Goal: Task Accomplishment & Management: Complete application form

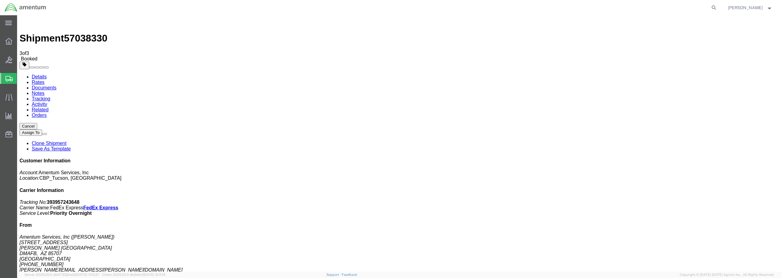
click at [0, 0] on span "Create from Template" at bounding box center [0, 0] width 0 height 0
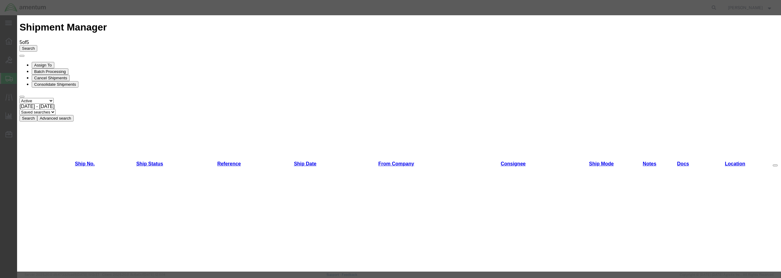
scroll to position [410, 0]
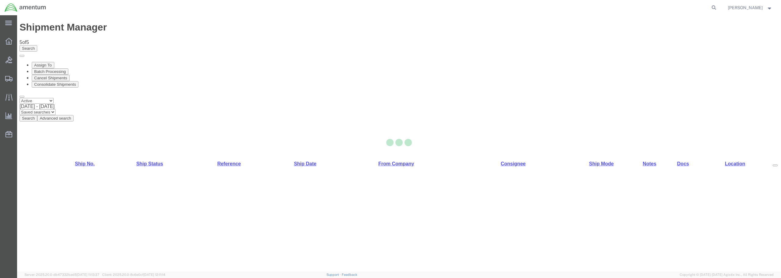
select select "49949"
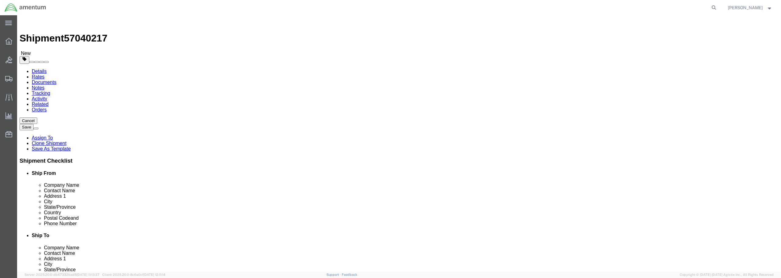
click input "text"
type input "spw"
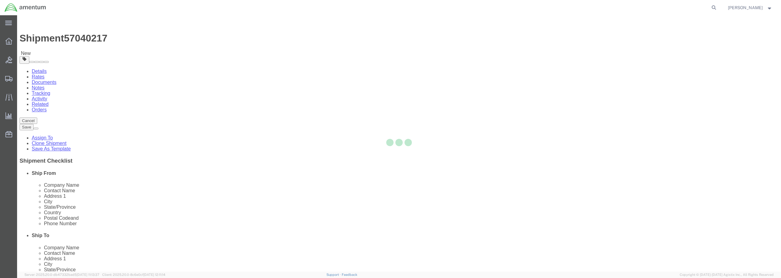
type input "99212"
type input "[PHONE_NUMBER]"
type input "[PERSON_NAME][EMAIL_ADDRESS][PERSON_NAME][DOMAIN_NAME]"
checkbox input "true"
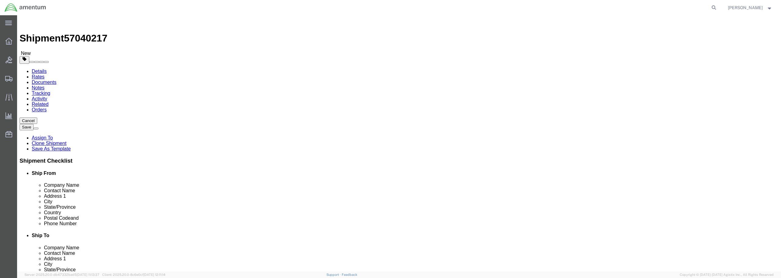
select select "WA"
drag, startPoint x: 468, startPoint y: 125, endPoint x: 430, endPoint y: 127, distance: 38.2
click div "Contact Name"
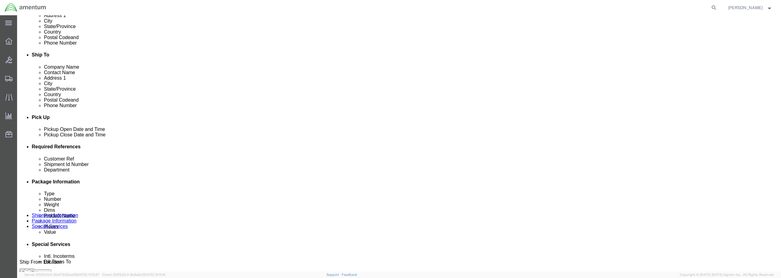
scroll to position [183, 0]
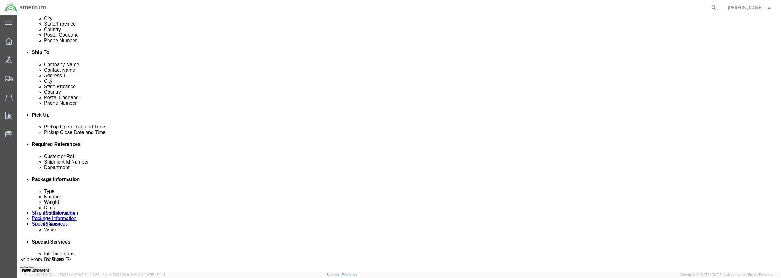
type input "[PERSON_NAME]"
click div "[DATE] 2:07 PM"
type input "3:07 PM"
click button "Apply"
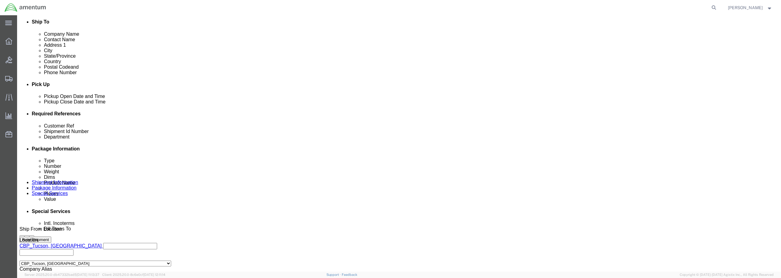
click input "6118.03.03.2219.WTU.0000"
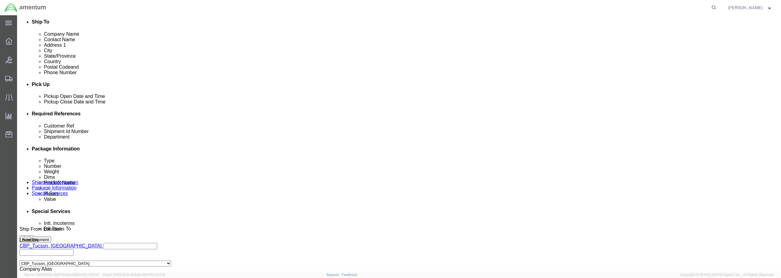
type input "6118.04.03.2219.WTU.0000"
click input "text"
drag, startPoint x: 375, startPoint y: 161, endPoint x: 325, endPoint y: 161, distance: 50.1
click div "Customer Ref PCB EMERGENCY REG / BATCH 573-009150"
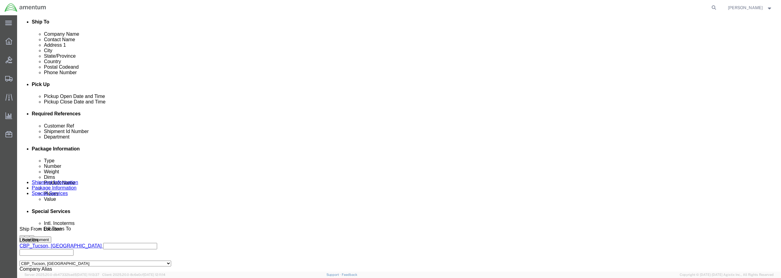
type input "PCB EMERGENCY REG / BATCH 573-009150"
drag, startPoint x: 377, startPoint y: 148, endPoint x: 396, endPoint y: 163, distance: 24.4
click div "References Add reference"
paste input "PCB EMERGENCY REG / BATCH 573-009150"
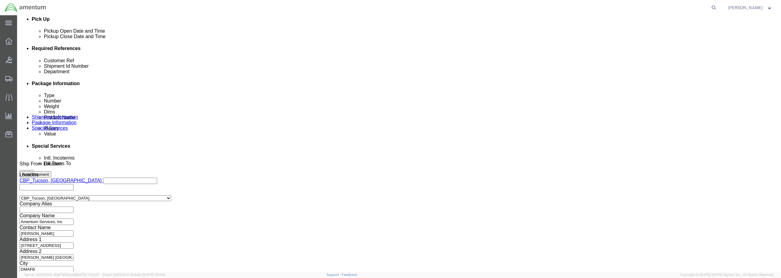
scroll to position [279, 0]
type input "PCB EMERGENCY REG / BATCH 573-009150"
click button "Continue"
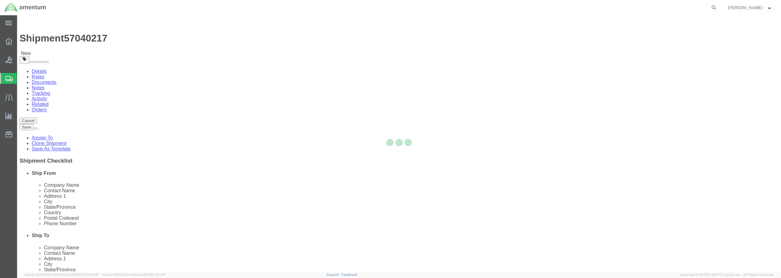
select select "CBOX"
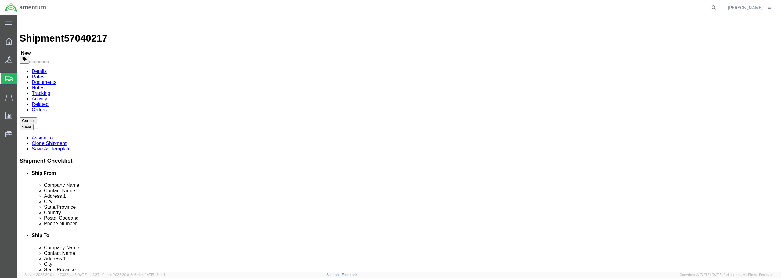
click input "1"
drag, startPoint x: 122, startPoint y: 132, endPoint x: 108, endPoint y: 128, distance: 14.9
click div "Dimensions Length x Width x Height Select cm ft in"
type input "14"
type input "9"
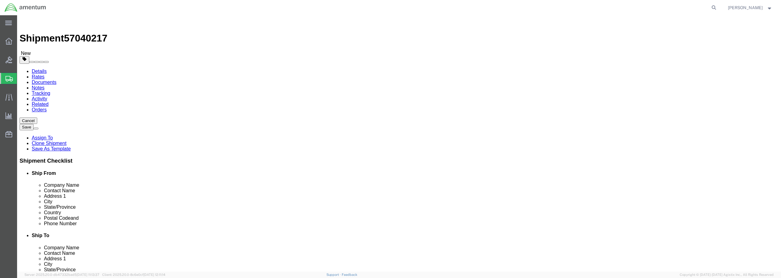
type input "9"
drag, startPoint x: 131, startPoint y: 140, endPoint x: 107, endPoint y: 141, distance: 23.8
click div "Weight 0.00 Select kgs lbs Ship. t°"
type input "2.00"
click link "Add Content"
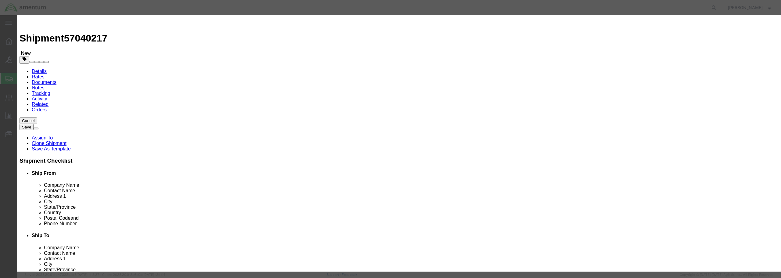
click input "text"
paste input "PCB EMERGENCY REG / BATCH 573-009150"
type input "PCB EMERGENCY REG / BATCH 573-009150"
drag, startPoint x: 284, startPoint y: 59, endPoint x: 280, endPoint y: 58, distance: 3.9
click input "0"
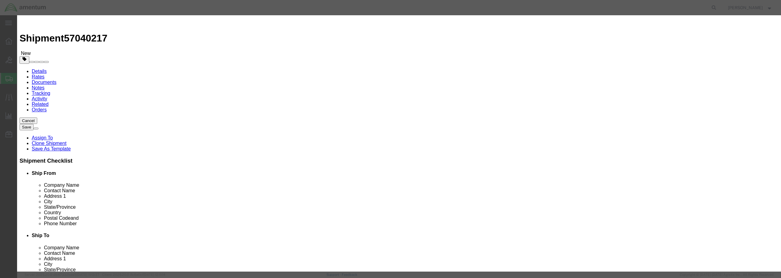
type input "1"
click input "text"
click input "6516."
type input "6516.04"
click select "Select 50 55 60 65 70 85 92.5 100 125 175 250 300 400"
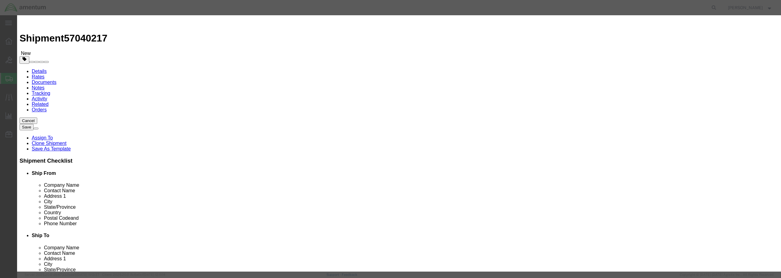
select select "250"
click select "Select 50 55 60 65 70 85 92.5 100 125 175 250 300 400"
click input "text"
type input "4110"
click button "Save & Close"
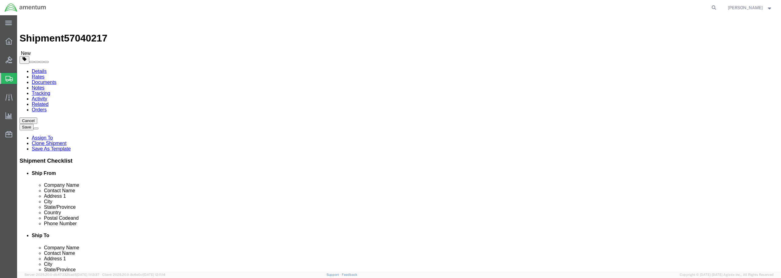
click button "Rate Shipment"
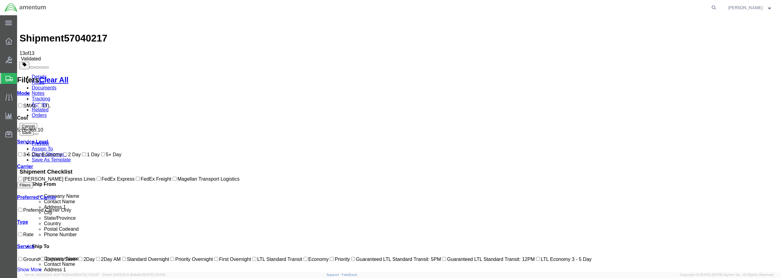
checkbox input "true"
